Goal: Transaction & Acquisition: Download file/media

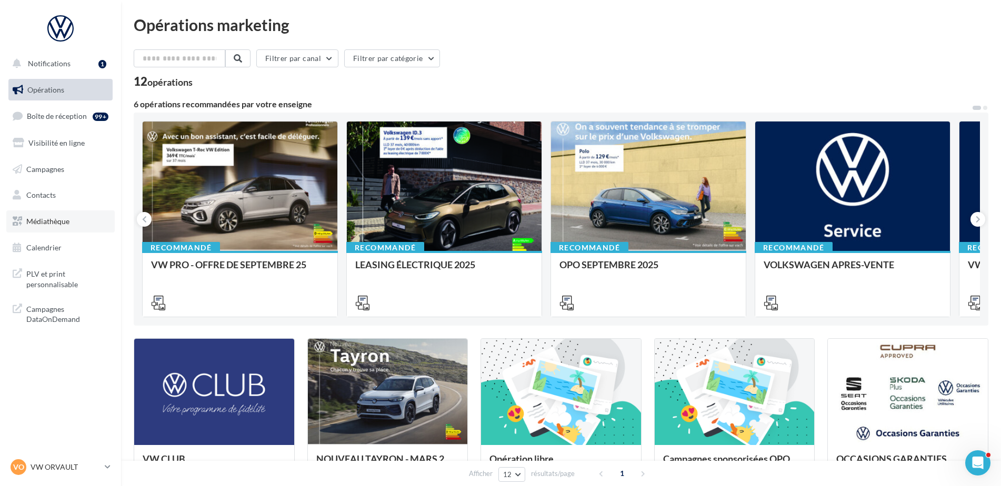
click at [56, 222] on span "Médiathèque" at bounding box center [47, 221] width 43 height 9
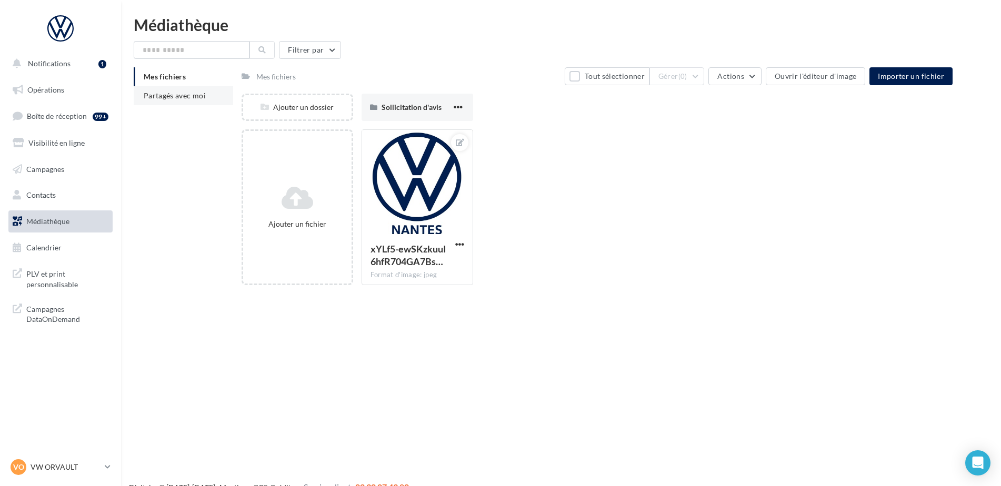
click at [169, 97] on span "Partagés avec moi" at bounding box center [175, 95] width 62 height 9
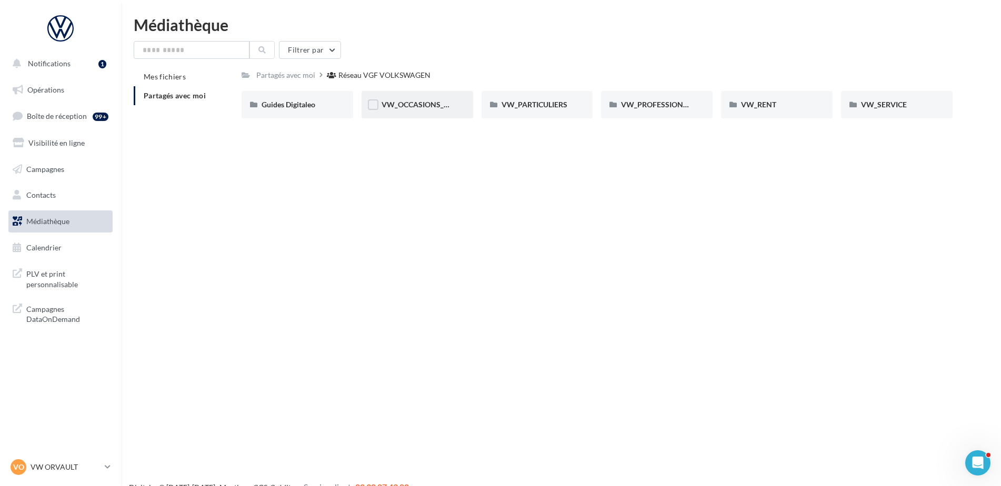
click at [438, 104] on span "VW_OCCASIONS_GARANTIES" at bounding box center [432, 104] width 103 height 9
click at [372, 77] on div "Réseau VGF VOLKSWAGEN" at bounding box center [386, 75] width 92 height 11
click at [538, 104] on span "VW_PARTICULIERS" at bounding box center [534, 104] width 66 height 9
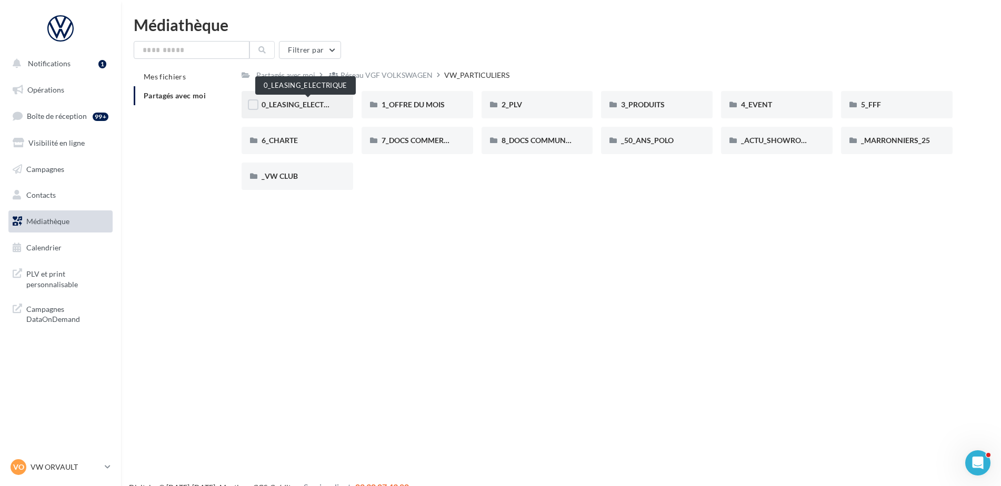
click at [303, 102] on span "0_LEASING_ELECTRIQUE" at bounding box center [304, 104] width 84 height 9
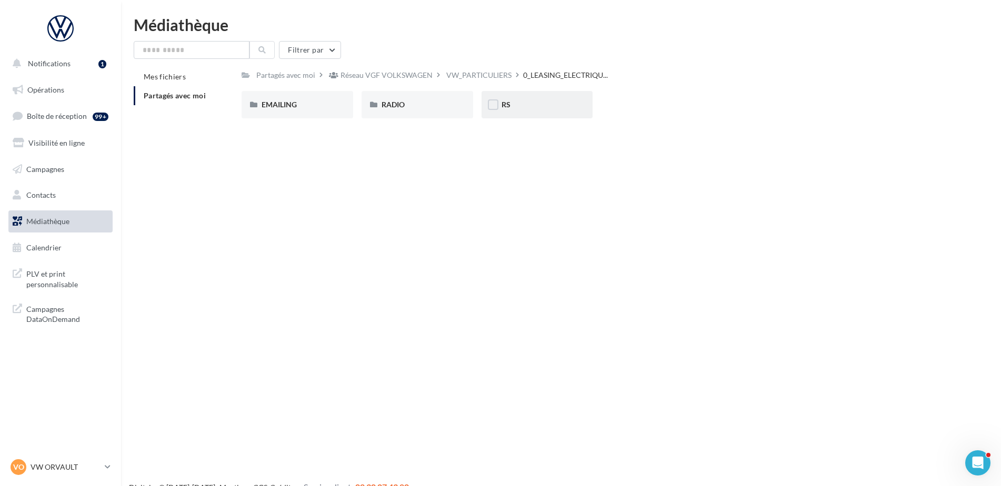
click at [525, 98] on div "RS" at bounding box center [537, 104] width 112 height 27
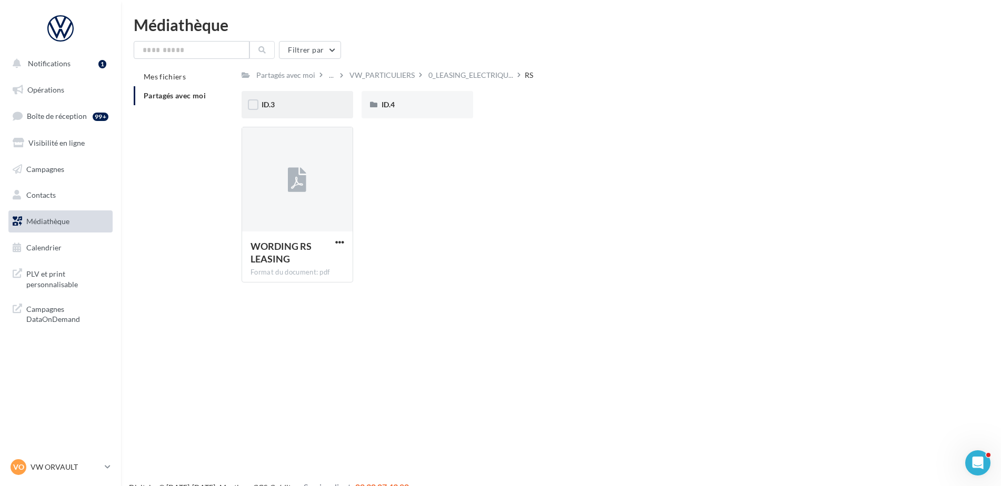
click at [329, 101] on div "ID.3" at bounding box center [298, 104] width 72 height 11
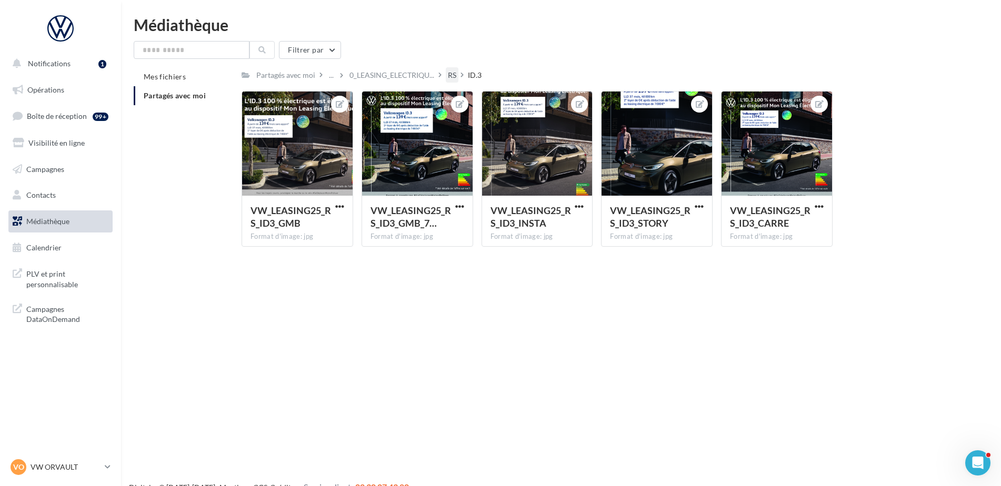
click at [456, 75] on div "RS" at bounding box center [452, 75] width 8 height 11
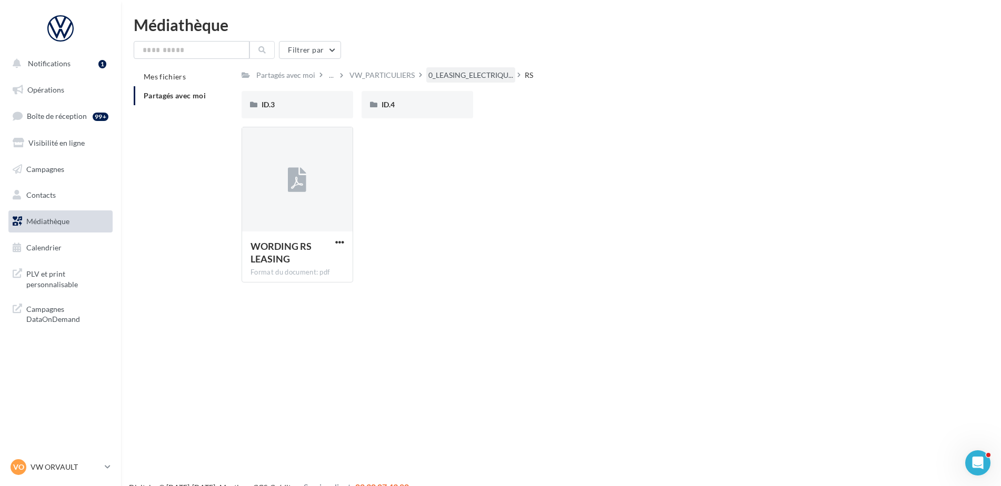
click at [481, 69] on div "0_LEASING_ELECTRIQU..." at bounding box center [470, 74] width 89 height 15
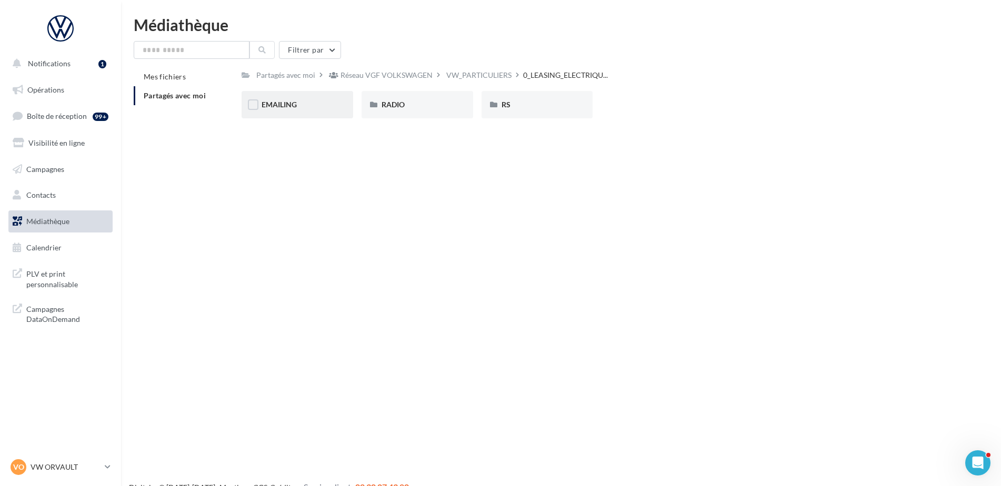
click at [295, 105] on span "EMAILING" at bounding box center [279, 104] width 35 height 9
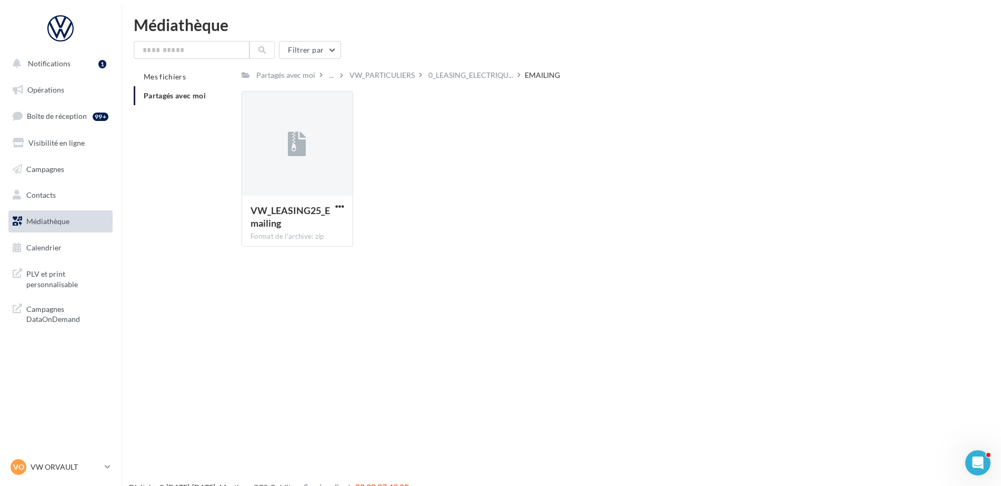
click at [487, 84] on div "Partagés avec moi ... VW_PARTICULIERS 0_LEASING_ELECTRIQU... EMAILING Rs Partag…" at bounding box center [597, 161] width 711 height 188
click at [459, 63] on div "Filtrer par Mes fichiers Partagés avec moi Partagés avec moi ... VW_PARTICULIER…" at bounding box center [561, 148] width 855 height 214
click at [464, 73] on span "0_LEASING_ELECTRIQU..." at bounding box center [470, 75] width 85 height 11
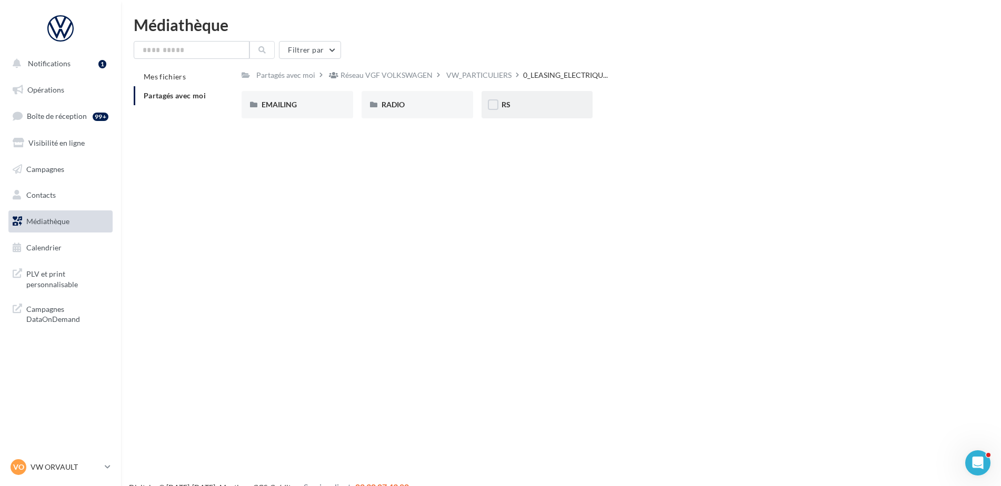
click at [549, 101] on div "RS" at bounding box center [537, 104] width 72 height 11
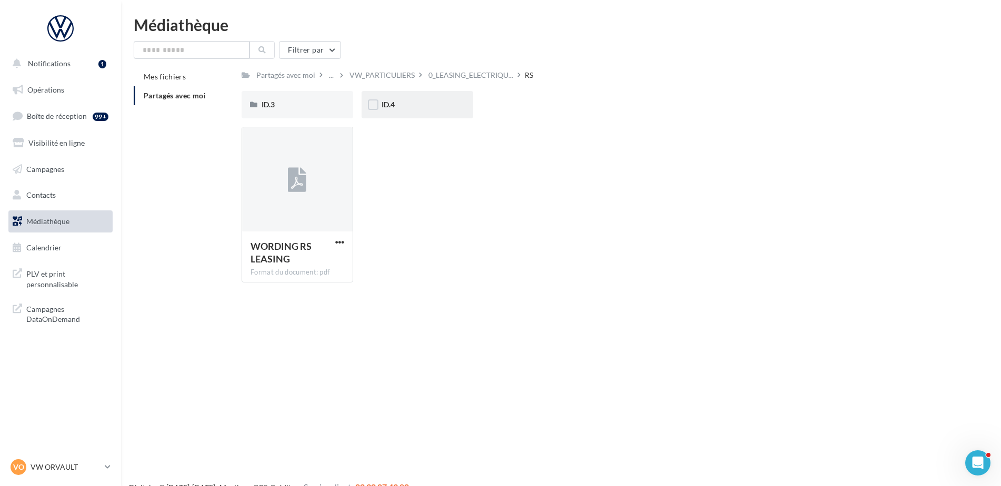
click at [416, 97] on div "ID.4" at bounding box center [418, 104] width 112 height 27
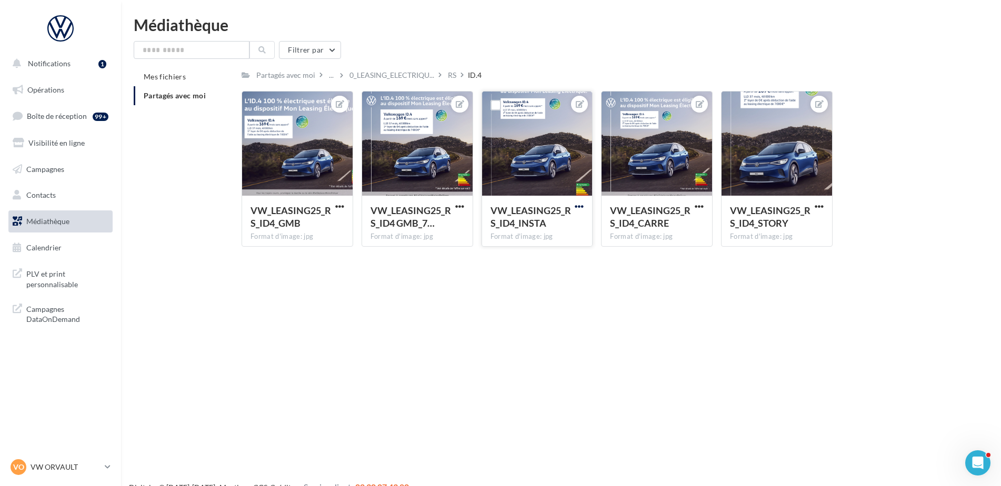
click at [581, 205] on span "button" at bounding box center [579, 206] width 9 height 9
click at [549, 257] on button "Télécharger" at bounding box center [530, 254] width 111 height 27
click at [338, 203] on span "button" at bounding box center [339, 206] width 9 height 9
click at [300, 249] on button "Télécharger" at bounding box center [290, 254] width 111 height 27
